Goal: Communication & Community: Answer question/provide support

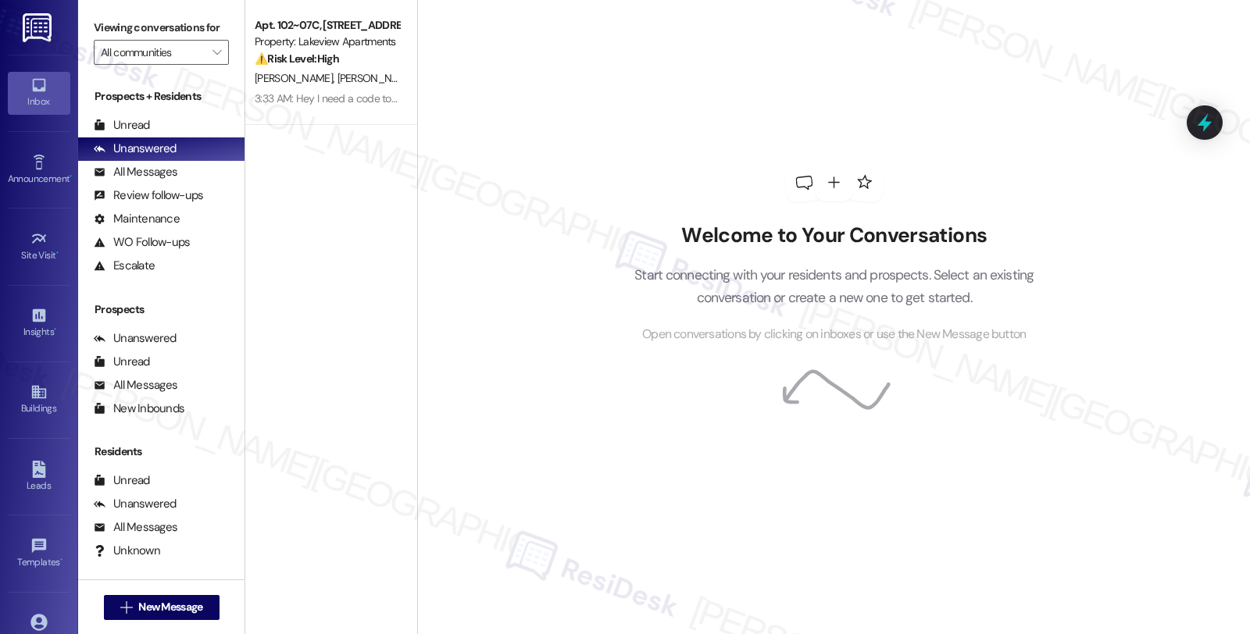
click at [337, 72] on span "[PERSON_NAME]" at bounding box center [376, 78] width 78 height 14
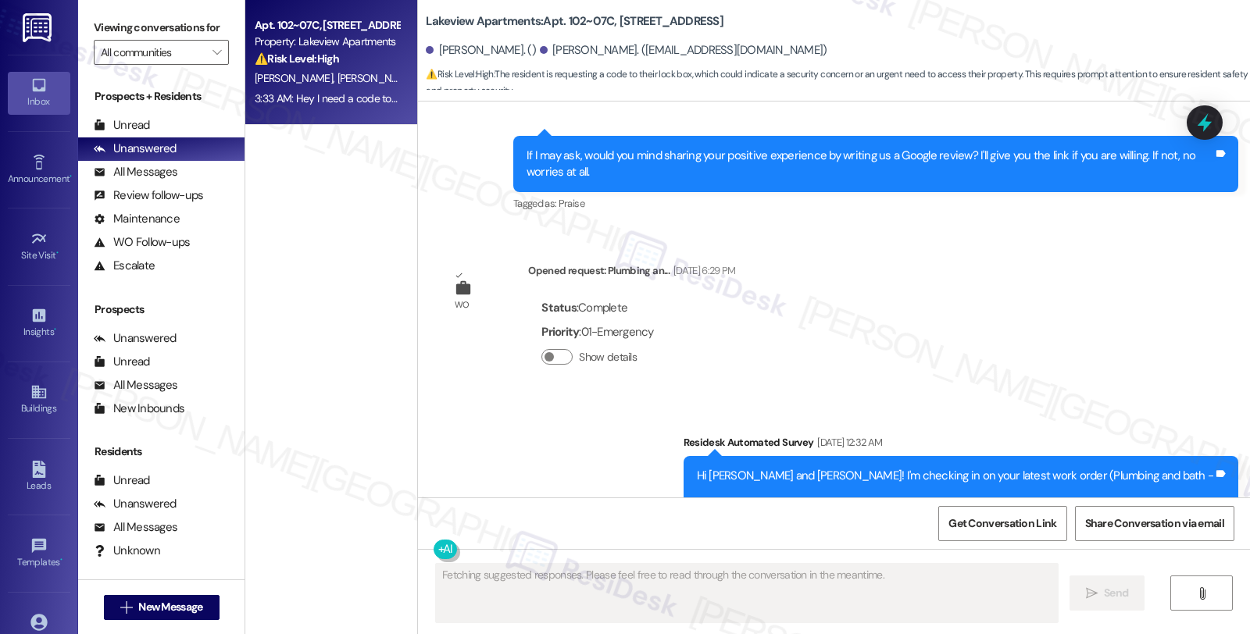
scroll to position [4243, 0]
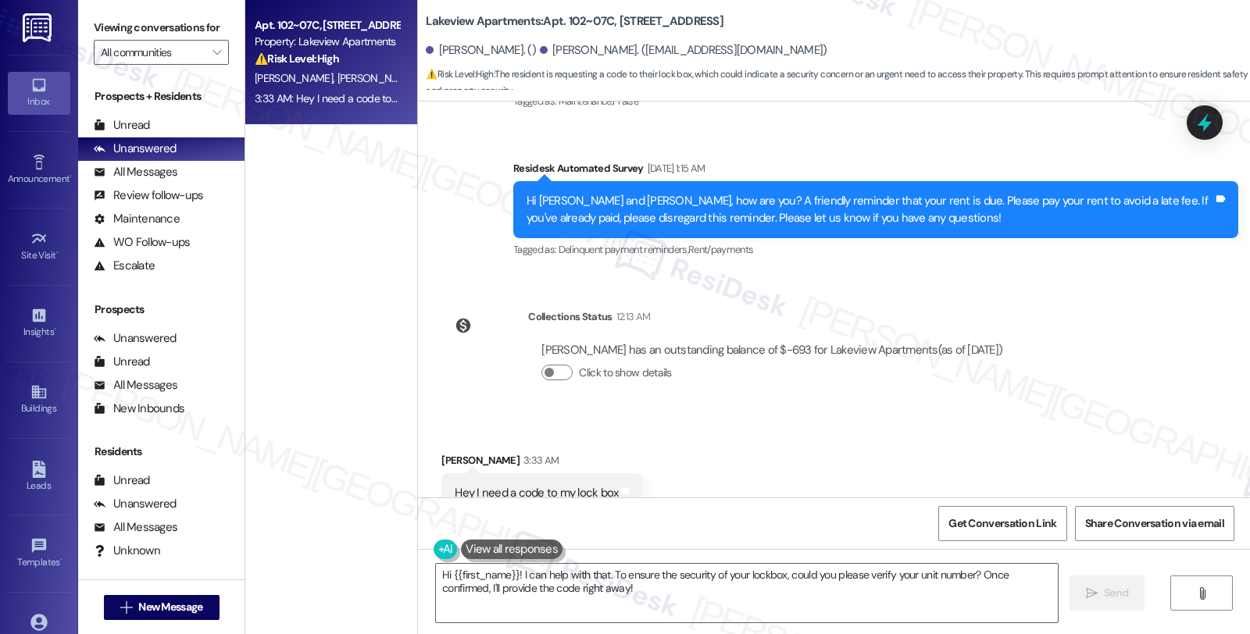
click at [846, 417] on div "Received via SMS [PERSON_NAME] 3:33 AM Hey I need a code to my lock box Tags an…" at bounding box center [834, 483] width 832 height 132
click at [441, 440] on div "Received via SMS [PERSON_NAME] 3:33 AM Hey I need a code to my lock box Tags an…" at bounding box center [542, 494] width 225 height 109
copy div "[PERSON_NAME]"
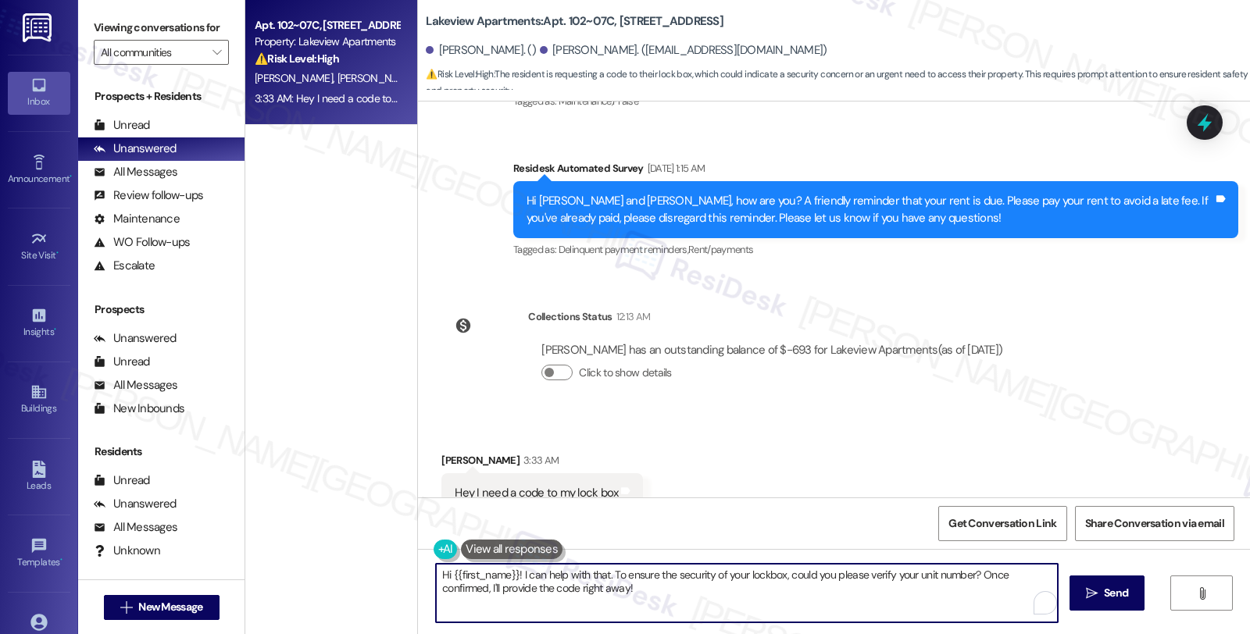
drag, startPoint x: 506, startPoint y: 573, endPoint x: 628, endPoint y: 607, distance: 126.4
click at [628, 607] on textarea "Hi {{first_name}}! I can help with that. To ensure the security of your lockbox…" at bounding box center [747, 593] width 622 height 59
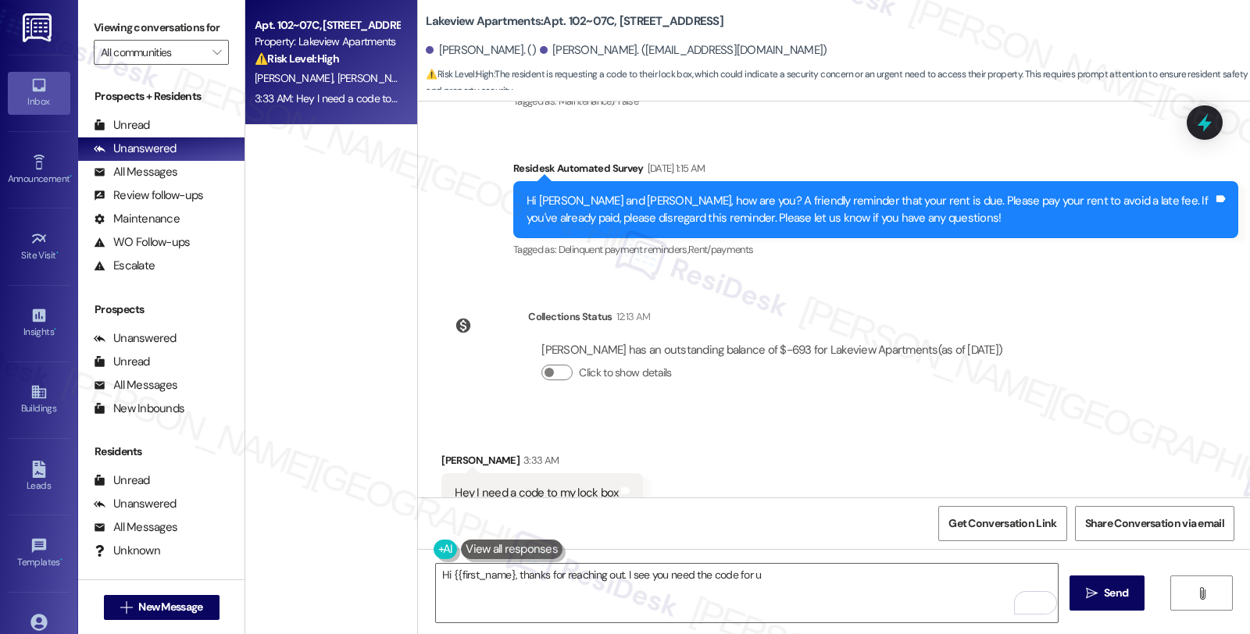
click at [1129, 333] on div "WO Opened request: General - P... [DATE] 6:09 PM Status : Complete Priority : 0…" at bounding box center [834, 300] width 832 height 396
click at [752, 575] on textarea "Hi {{first_name}, thanks for reaching out. I see you need the code for u" at bounding box center [747, 593] width 622 height 59
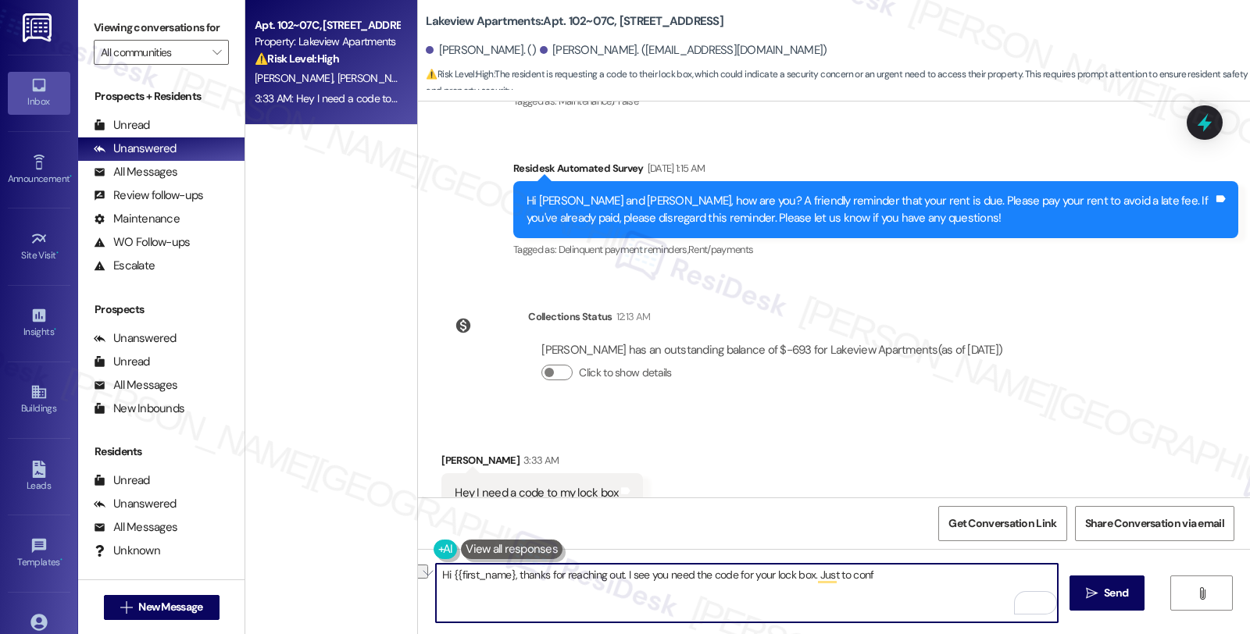
drag, startPoint x: 807, startPoint y: 574, endPoint x: 936, endPoint y: 574, distance: 128.9
click at [936, 574] on textarea "Hi {{first_name}, thanks for reaching out. I see you need the code for your loc…" at bounding box center [747, 593] width 622 height 59
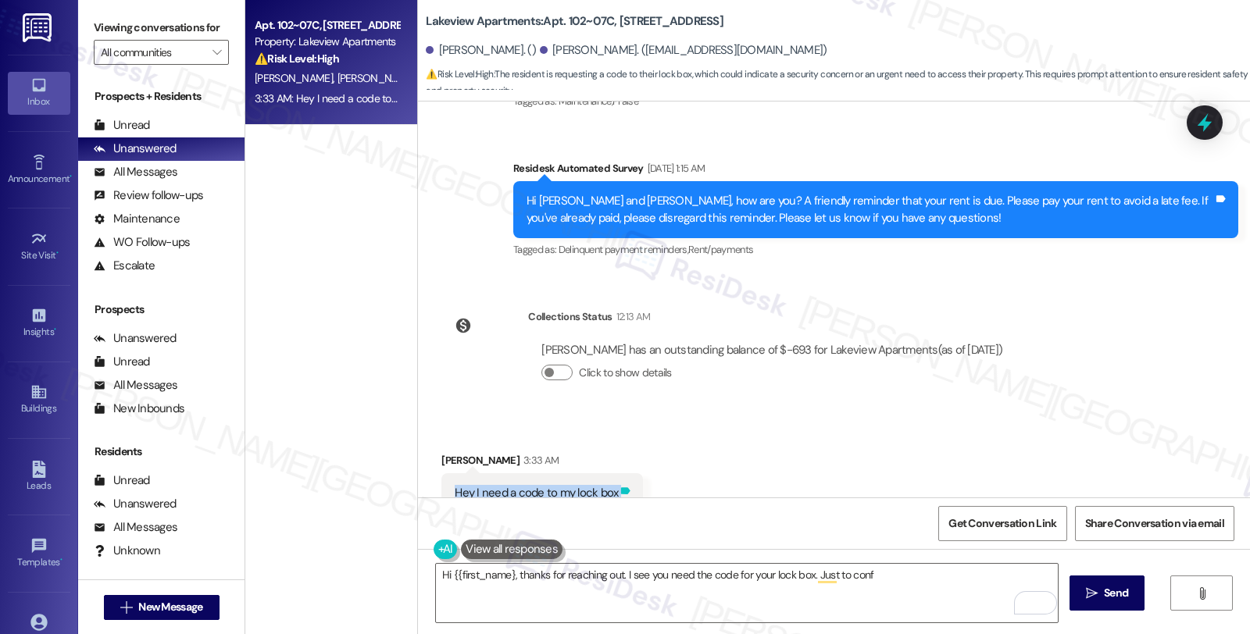
drag, startPoint x: 439, startPoint y: 444, endPoint x: 613, endPoint y: 444, distance: 174.2
click at [613, 473] on div "Hey I need a code to my lock box Tags and notes" at bounding box center [541, 493] width 201 height 40
copy div "Hey I need a code to my lock box Tags and notes"
click at [743, 417] on div "Received via SMS [PERSON_NAME] 3:33 AM Hey I need a code to my lock box Tags an…" at bounding box center [834, 483] width 832 height 132
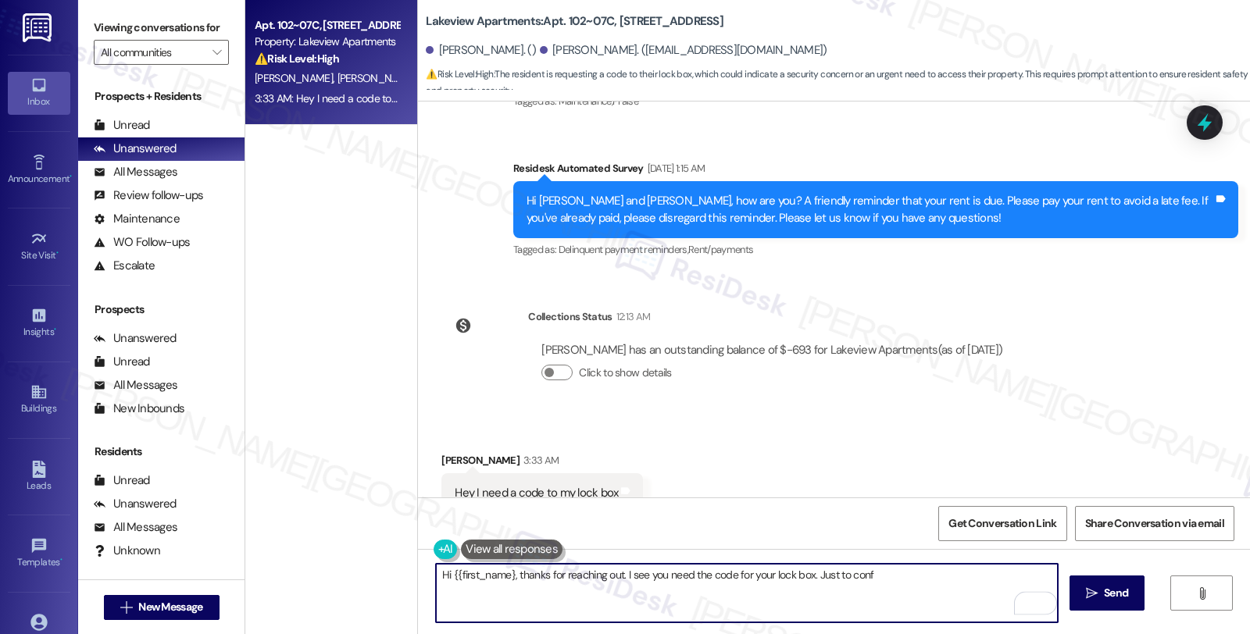
drag, startPoint x: 807, startPoint y: 575, endPoint x: 869, endPoint y: 575, distance: 62.5
click at [869, 575] on textarea "Hi {{first_name}, thanks for reaching out. I see you need the code for your loc…" at bounding box center [747, 593] width 622 height 59
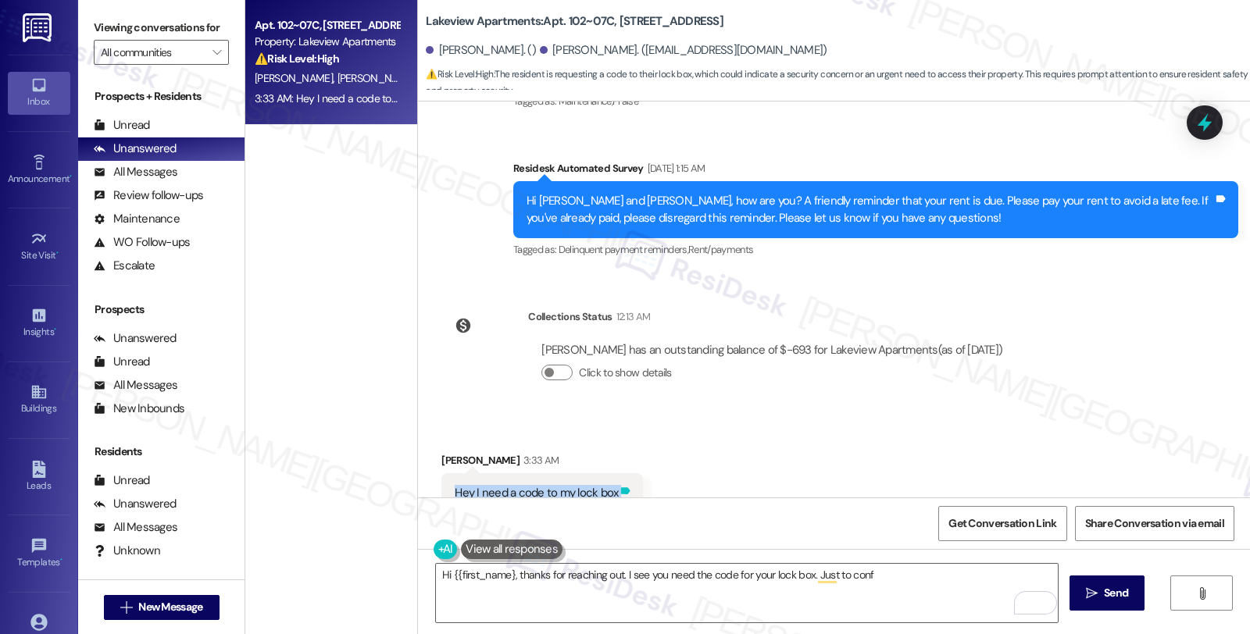
drag, startPoint x: 525, startPoint y: 441, endPoint x: 615, endPoint y: 445, distance: 90.7
click at [615, 473] on div "Hey I need a code to my lock box Tags and notes" at bounding box center [541, 493] width 201 height 40
click at [709, 594] on textarea "Hi {{first_name}, thanks for reaching out. I see you need the code for your loc…" at bounding box center [747, 593] width 622 height 59
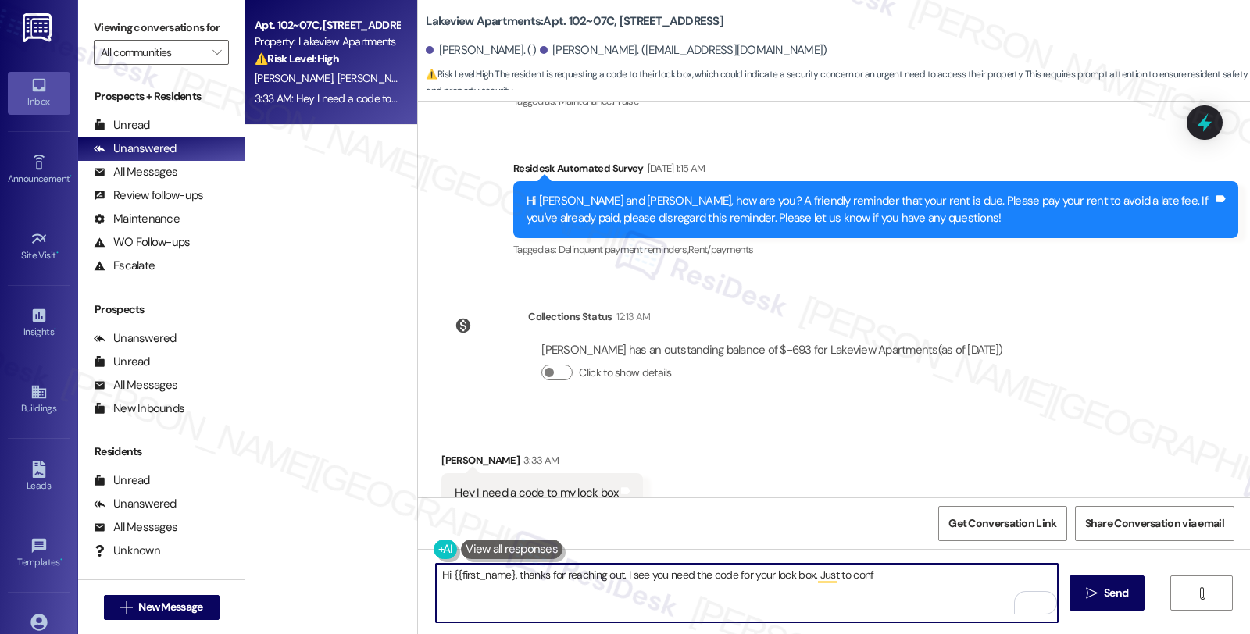
click at [886, 587] on textarea "Hi {{first_name}, thanks for reaching out. I see you need the code for your loc…" at bounding box center [747, 593] width 622 height 59
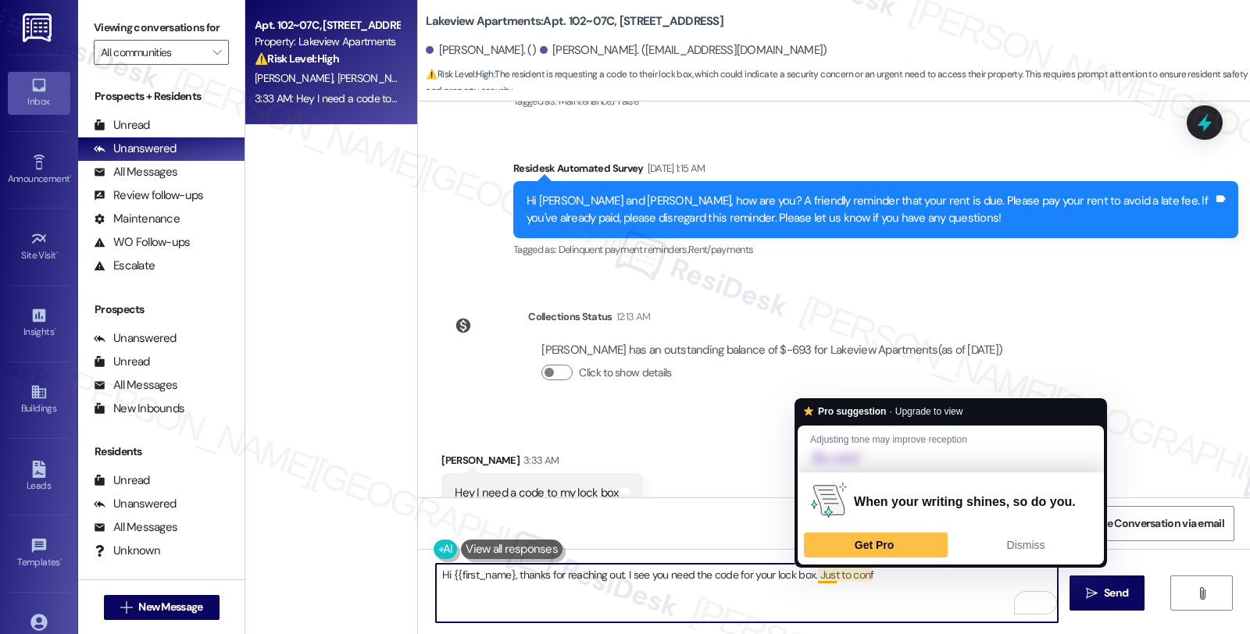
click at [810, 579] on textarea "Hi {{first_name}, thanks for reaching out. I see you need the code for your loc…" at bounding box center [747, 593] width 622 height 59
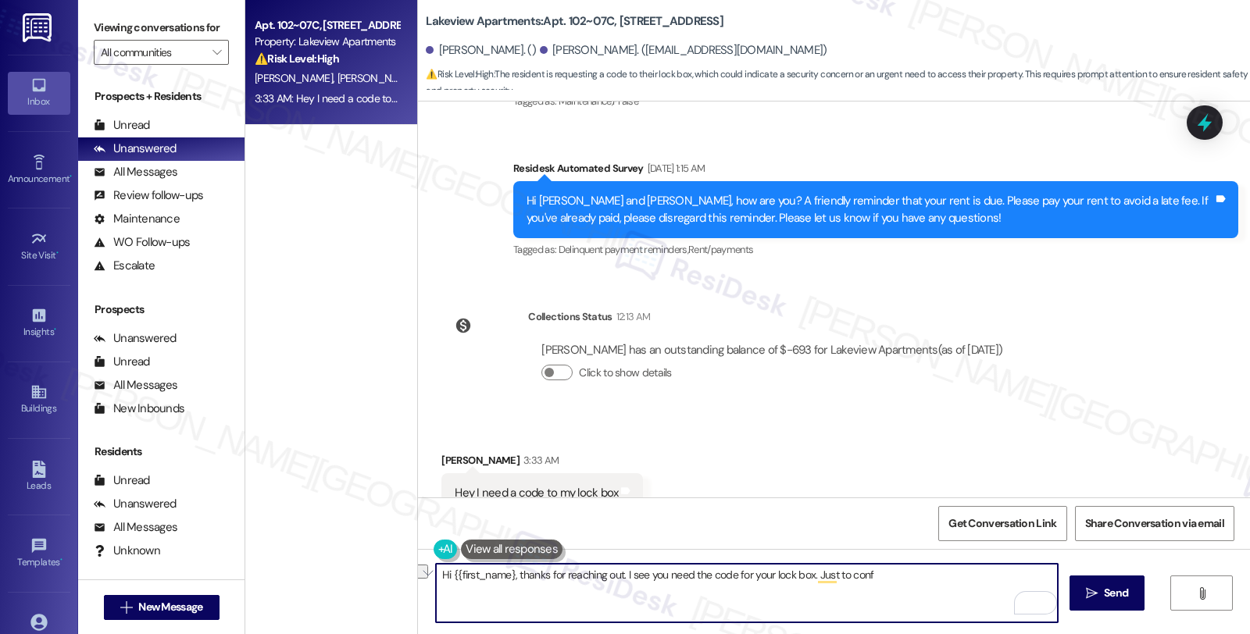
click at [836, 586] on textarea "Hi {{first_name}, thanks for reaching out. I see you need the code for your loc…" at bounding box center [747, 593] width 622 height 59
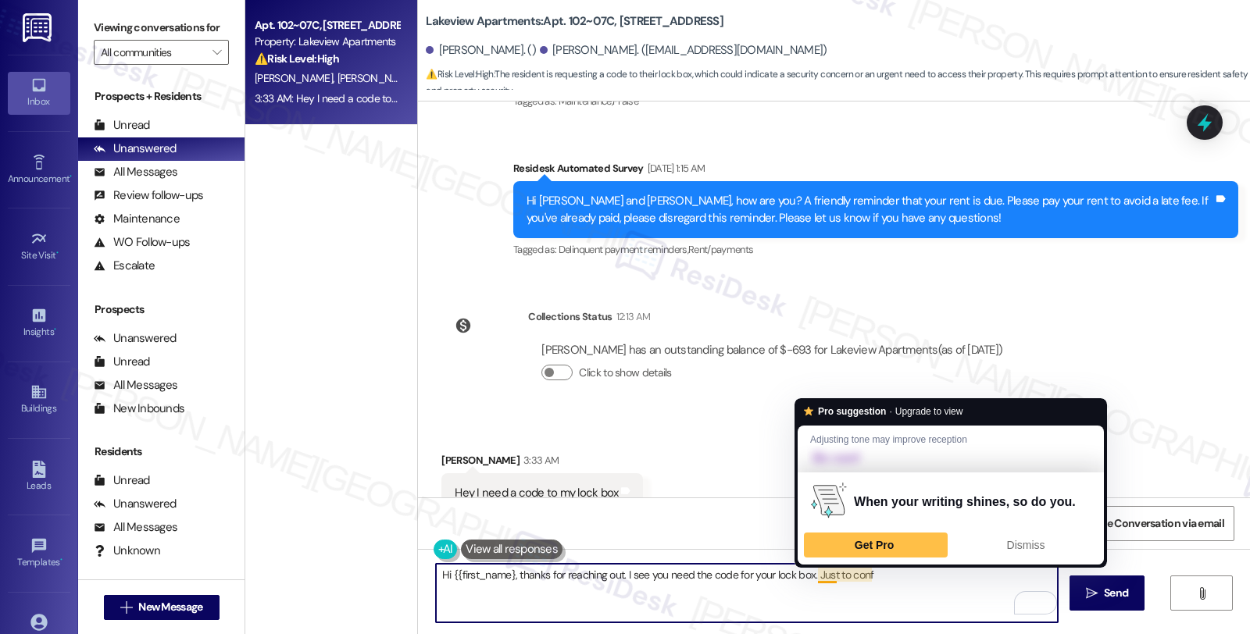
click at [808, 580] on textarea "Hi {{first_name}, thanks for reaching out. I see you need the code for your loc…" at bounding box center [747, 593] width 622 height 59
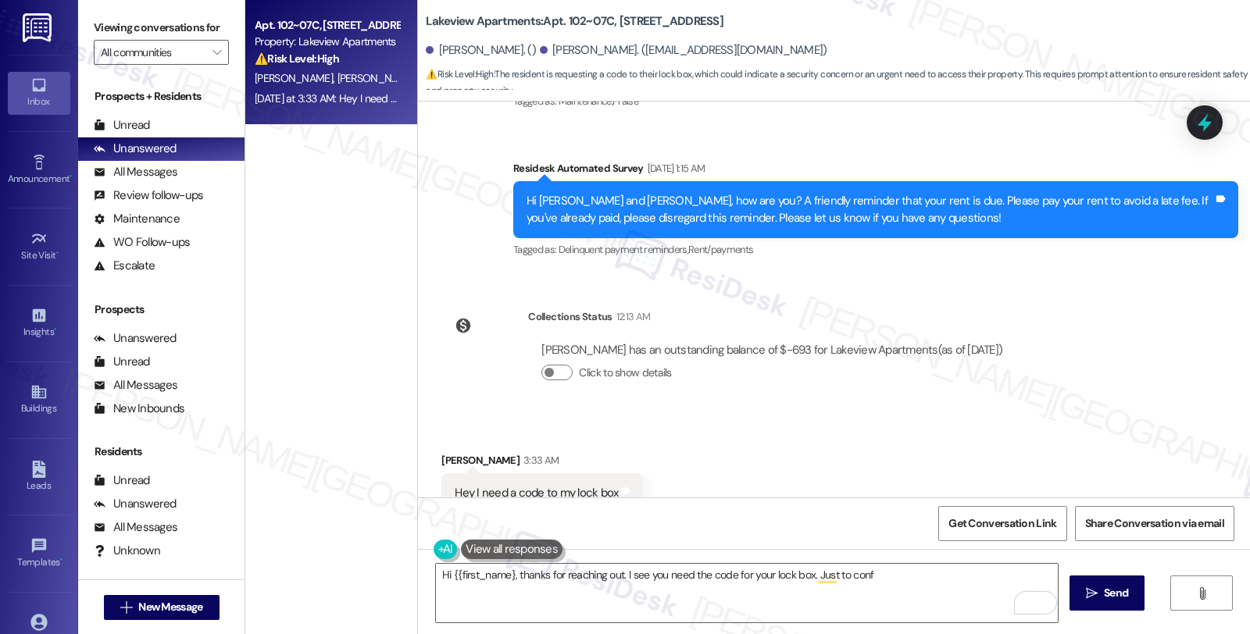
click at [763, 417] on div "Received via SMS [PERSON_NAME] 3:33 AM Hey I need a code to my lock box Tags an…" at bounding box center [834, 483] width 832 height 132
click at [1143, 326] on div "WO Opened request: General - P... [DATE] 6:09 PM Status : Complete Priority : 0…" at bounding box center [834, 300] width 832 height 396
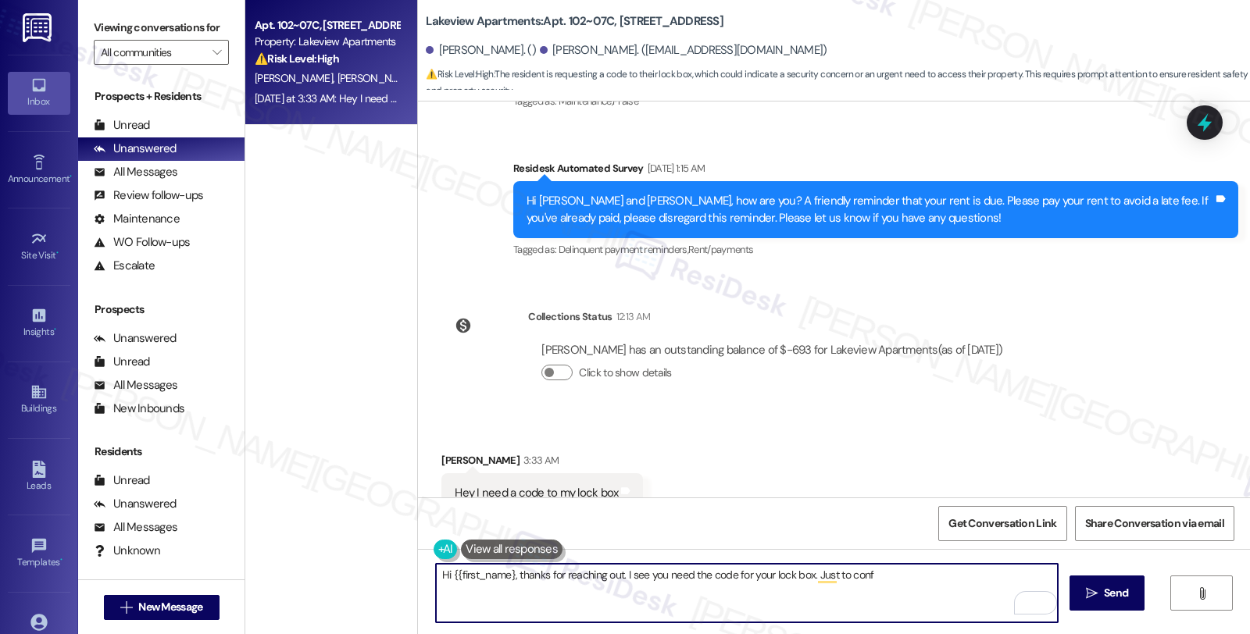
click at [614, 606] on textarea "Hi {{first_name}, thanks for reaching out. I see you need the code for your loc…" at bounding box center [747, 593] width 622 height 59
drag, startPoint x: 807, startPoint y: 573, endPoint x: 907, endPoint y: 581, distance: 100.3
click at [907, 581] on textarea "Hi {{first_name}, thanks for reaching out. I see you need the code for your loc…" at bounding box center [747, 593] width 622 height 59
click at [884, 573] on textarea "Hi {{first_name}, thanks for reaching out. I see you need the code for your loc…" at bounding box center [747, 593] width 622 height 59
drag, startPoint x: 829, startPoint y: 576, endPoint x: 885, endPoint y: 576, distance: 56.2
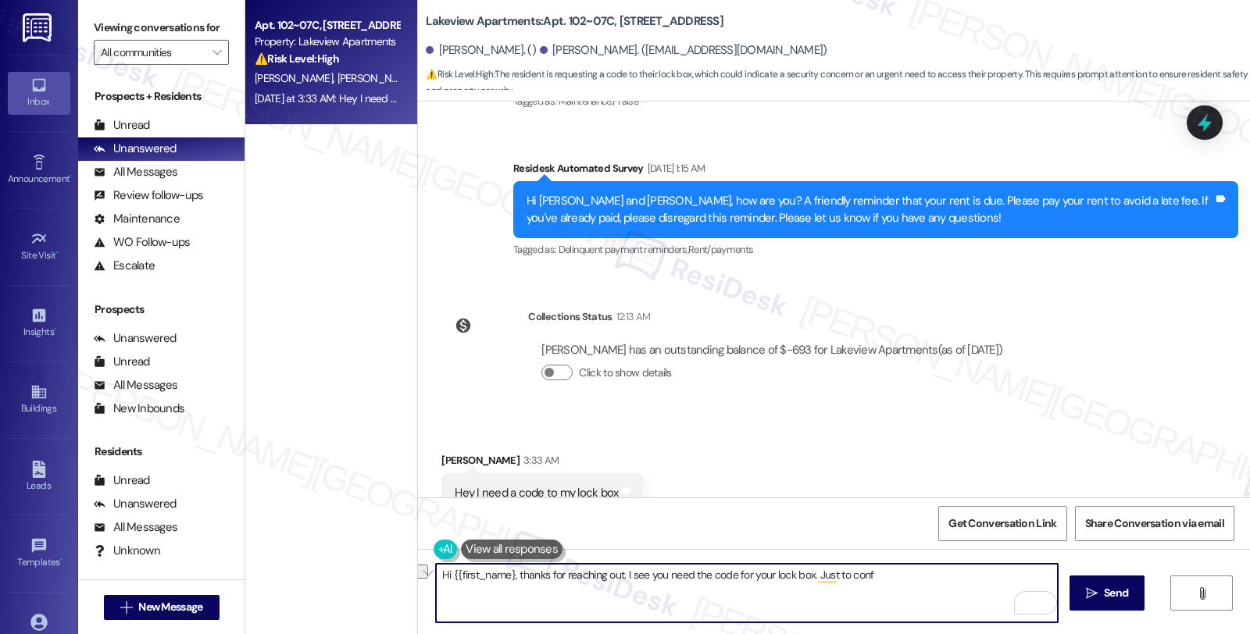
click at [885, 576] on textarea "Hi {{first_name}, thanks for reaching out. I see you need the code for your loc…" at bounding box center [747, 593] width 622 height 59
drag, startPoint x: 998, startPoint y: 576, endPoint x: 1011, endPoint y: 576, distance: 13.3
click at [1011, 576] on textarea "Hi {{first_name}, thanks for reaching out. I see you need the code for your loc…" at bounding box center [747, 593] width 622 height 59
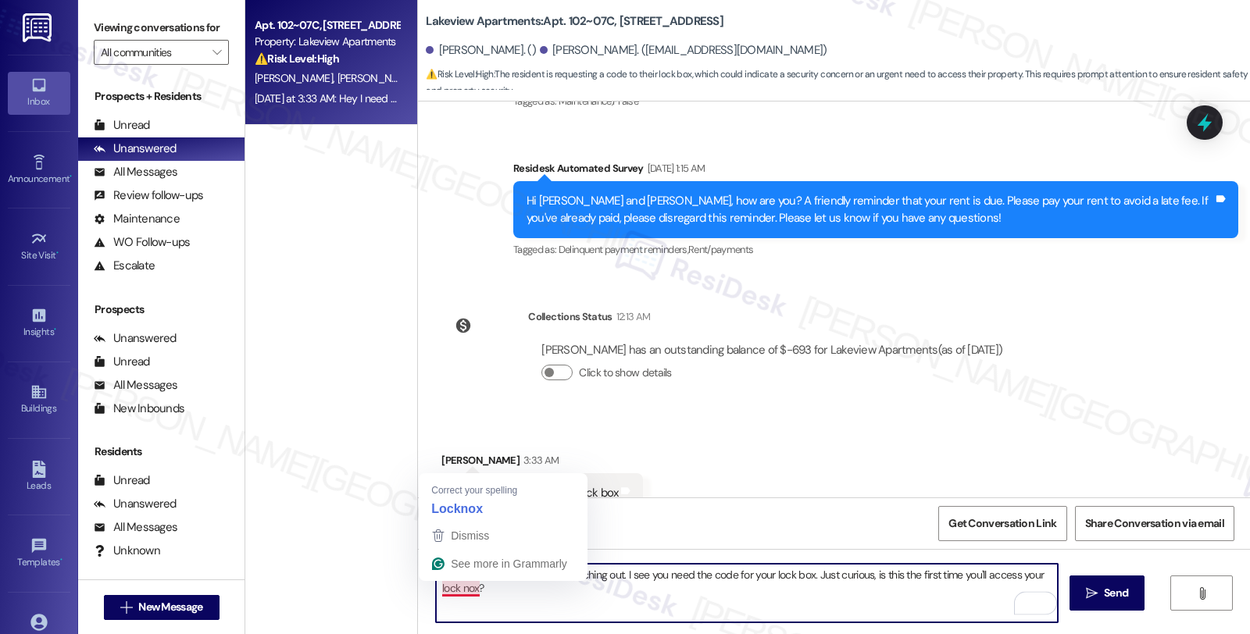
click at [455, 590] on textarea "Hi {{first_name}, thanks for reaching out. I see you need the code for your loc…" at bounding box center [747, 593] width 622 height 59
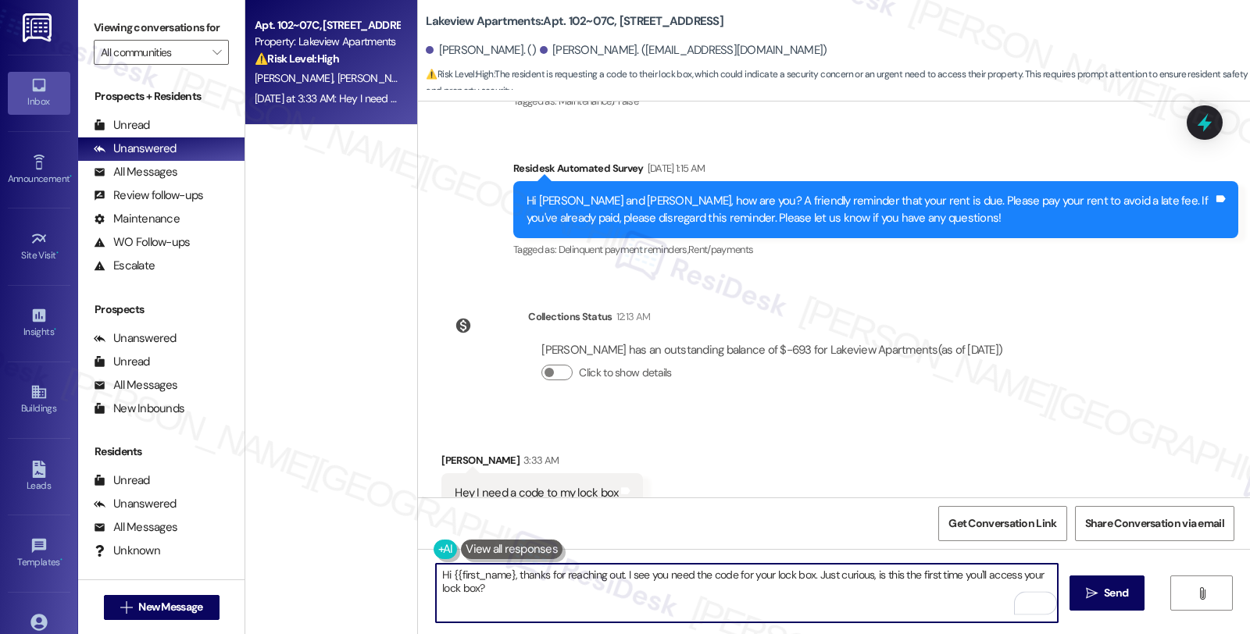
click at [626, 596] on textarea "Hi {{first_name}, thanks for reaching out. I see you need the code for your loc…" at bounding box center [747, 593] width 622 height 59
click at [1017, 603] on div "Rewrite with Grammarly" at bounding box center [1025, 603] width 17 height 18
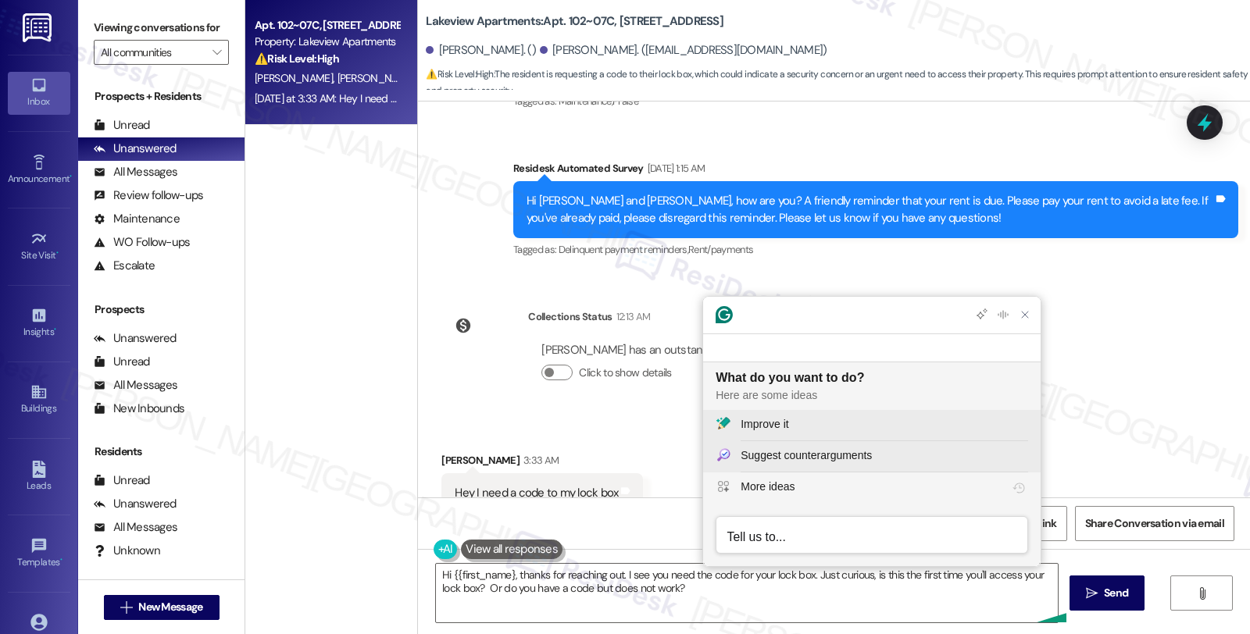
scroll to position [0, 0]
click at [804, 419] on div "Improve it" at bounding box center [883, 424] width 287 height 16
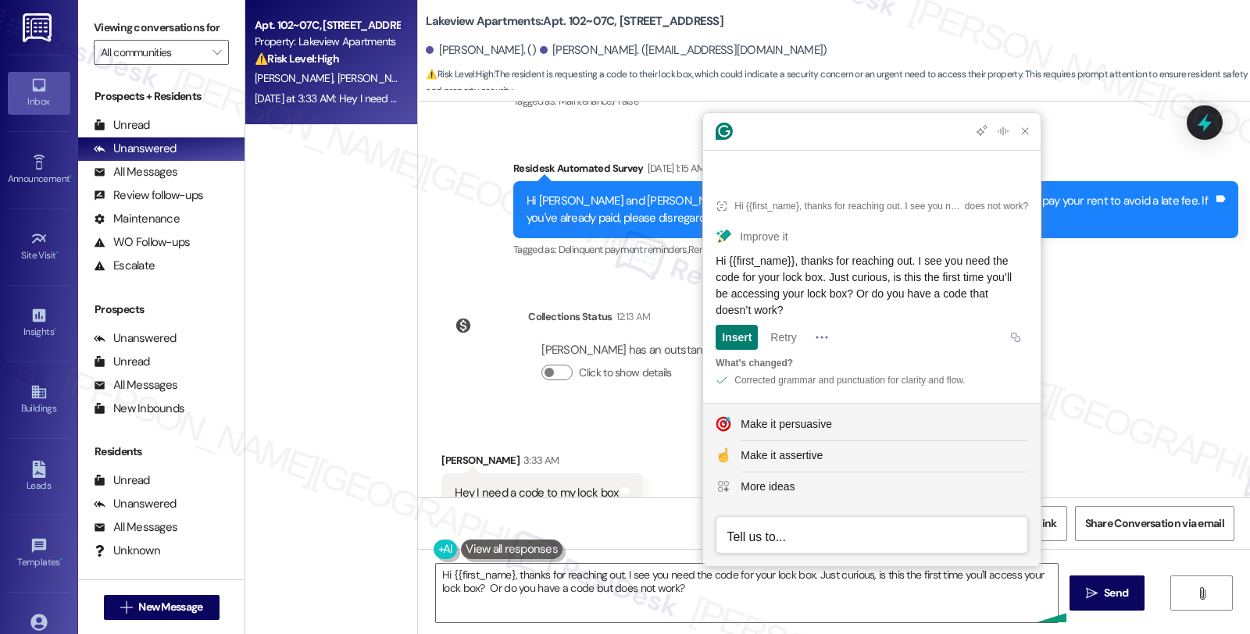
drag, startPoint x: 871, startPoint y: 313, endPoint x: 711, endPoint y: 262, distance: 167.2
click at [711, 262] on article "Hi {{first_name}, thanks for reaching out. I see you need the code for your loc…" at bounding box center [871, 290] width 337 height 225
click at [570, 589] on textarea "Hi {{first_name}, thanks for reaching out. I see you need the code for your loc…" at bounding box center [747, 593] width 622 height 59
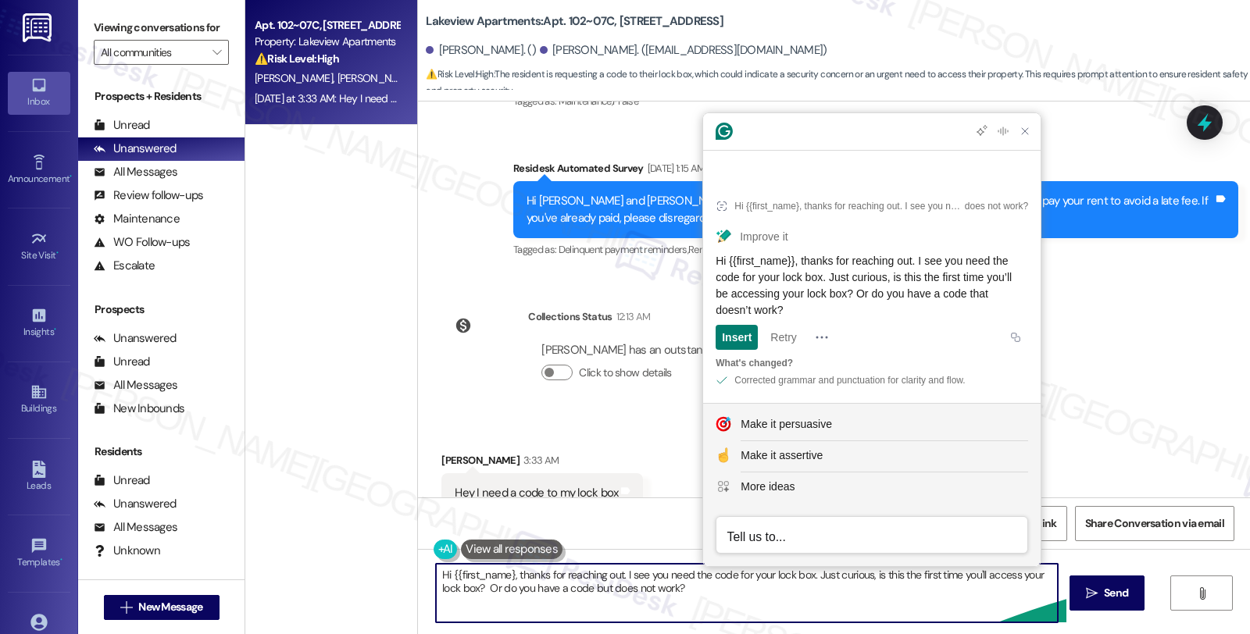
paste textarea "Hi {{first_name}}, thanks for reaching out. I see you need the code for your lo…"
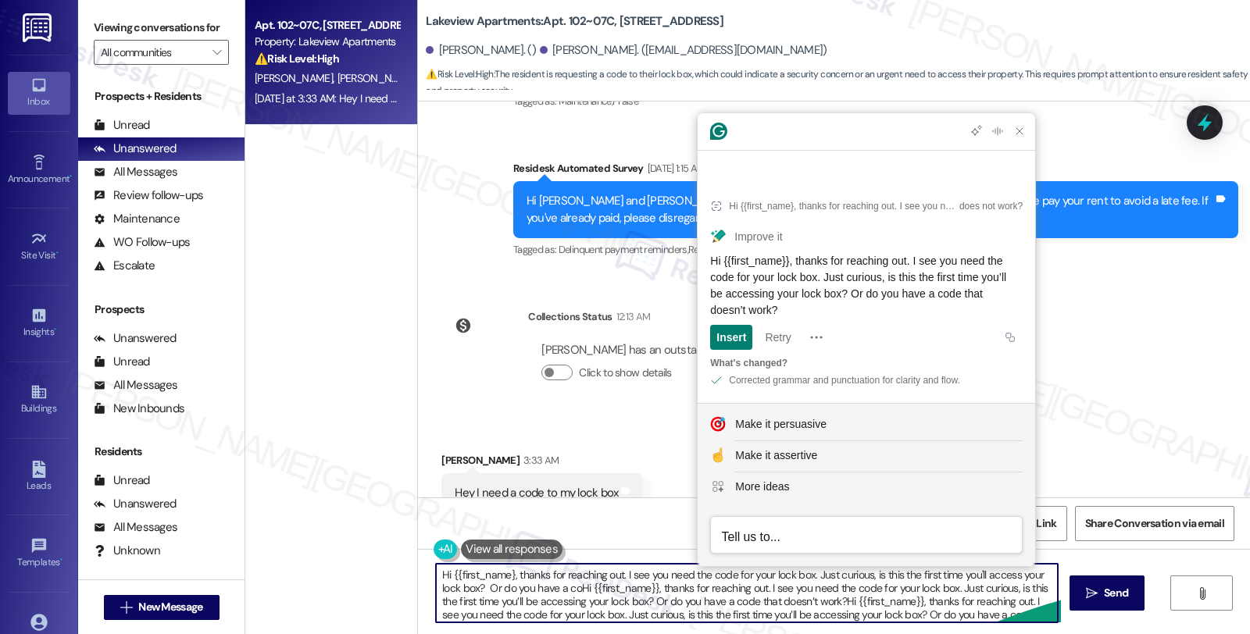
scroll to position [12, 0]
paste textarea "}, thanks for reaching out. I see you need the code for your lock box. Just cur…"
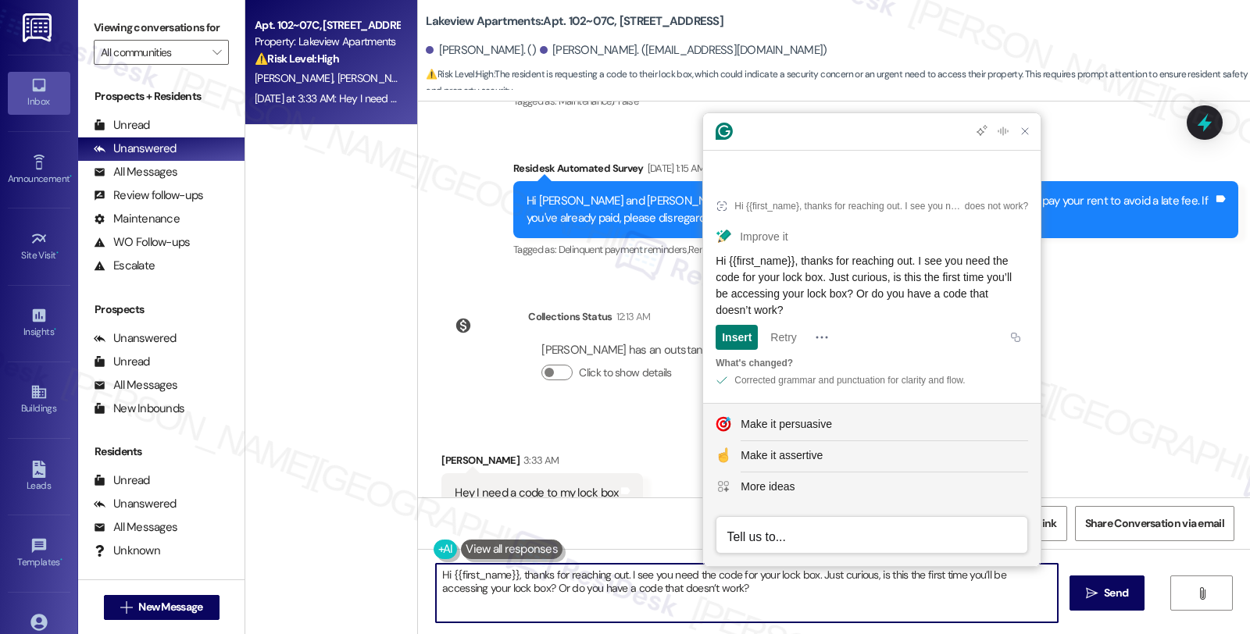
scroll to position [0, 0]
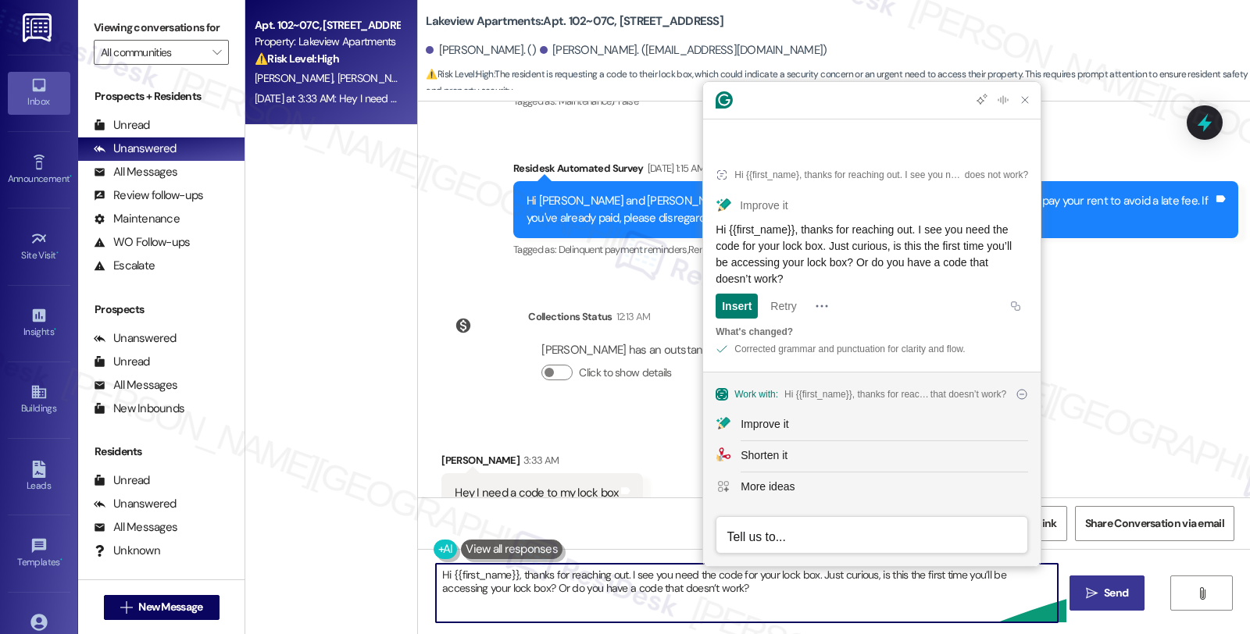
type textarea "Hi {{first_name}}, thanks for reaching out. I see you need the code for your lo…"
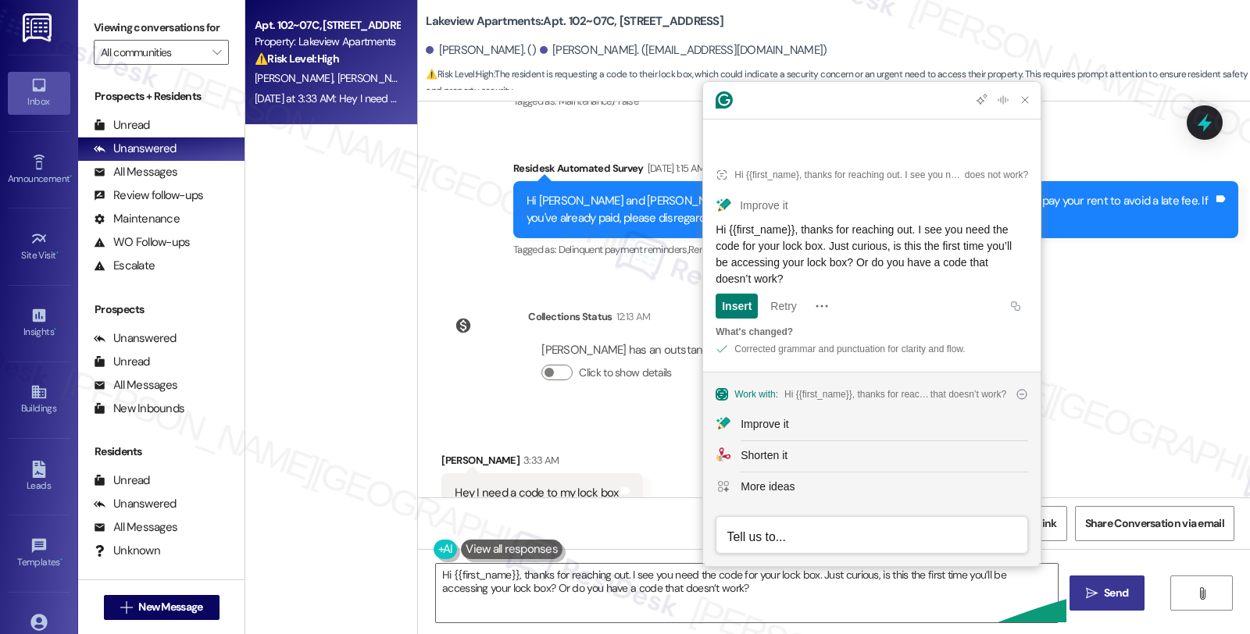
click at [1117, 585] on span "Send" at bounding box center [1116, 593] width 24 height 16
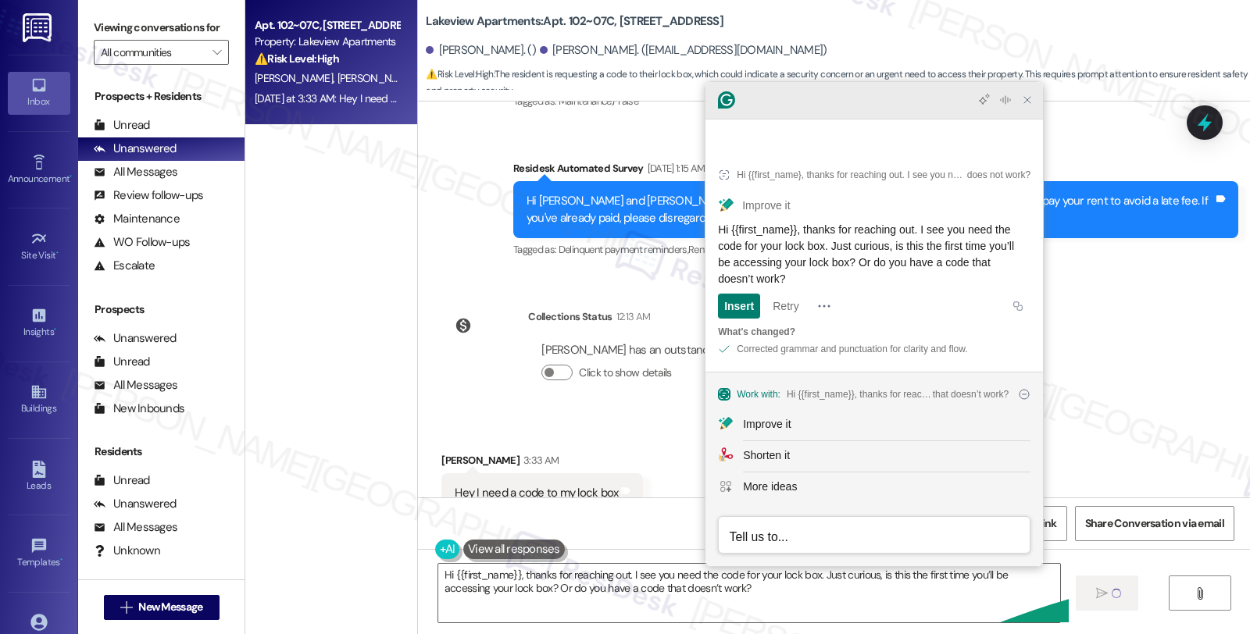
click at [1025, 106] on icon "Close Grammarly Assistant" at bounding box center [1027, 100] width 12 height 12
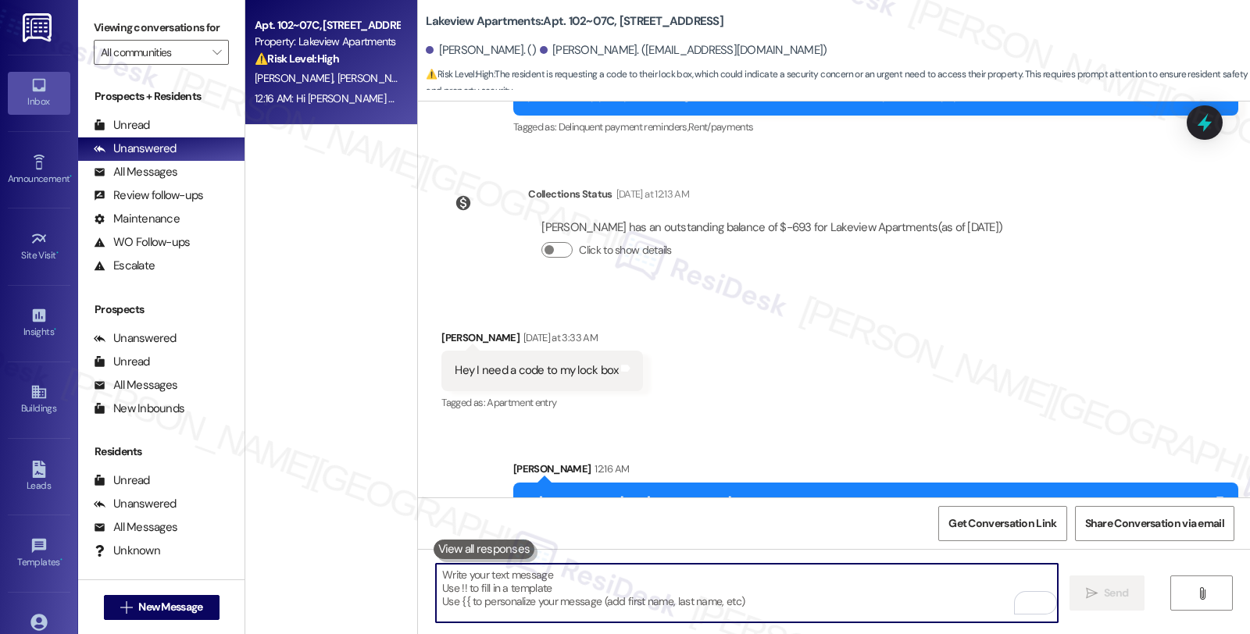
scroll to position [4369, 0]
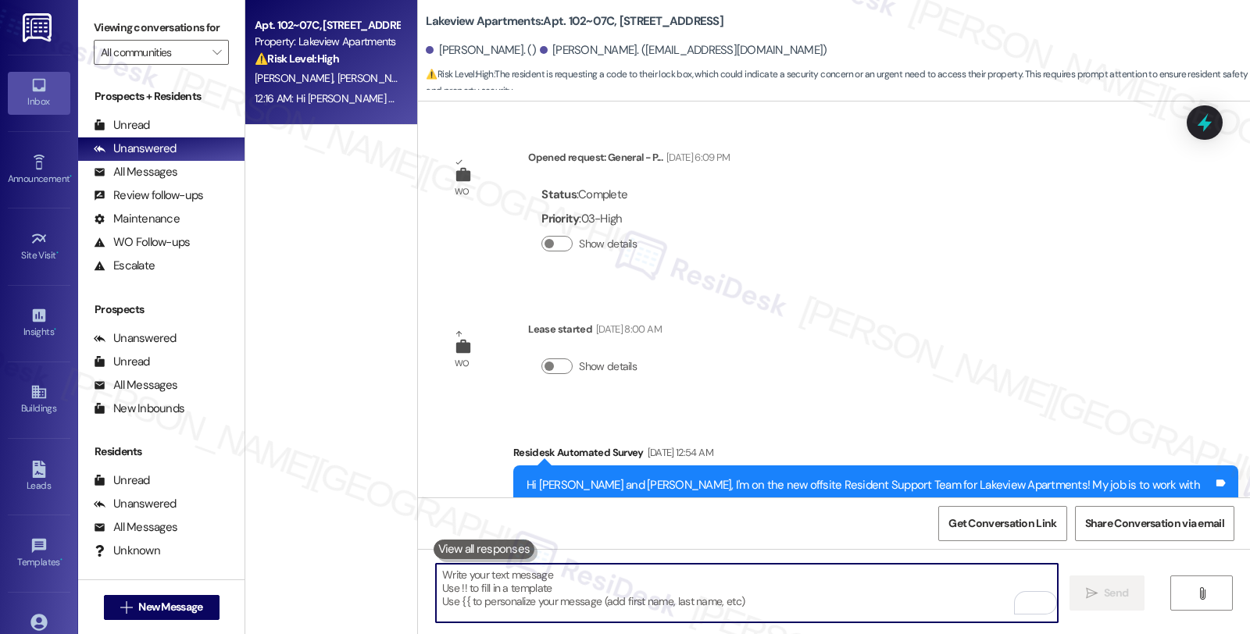
scroll to position [4369, 0]
